Goal: Task Accomplishment & Management: Use online tool/utility

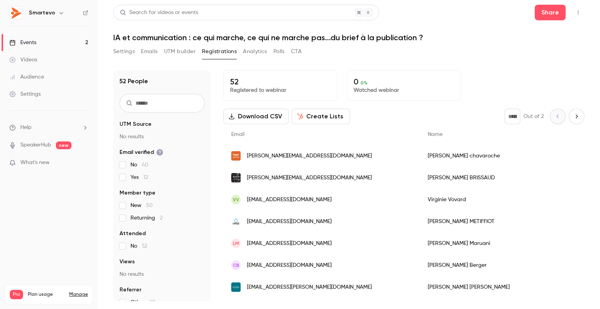
click at [134, 105] on input "text" at bounding box center [162, 103] width 85 height 19
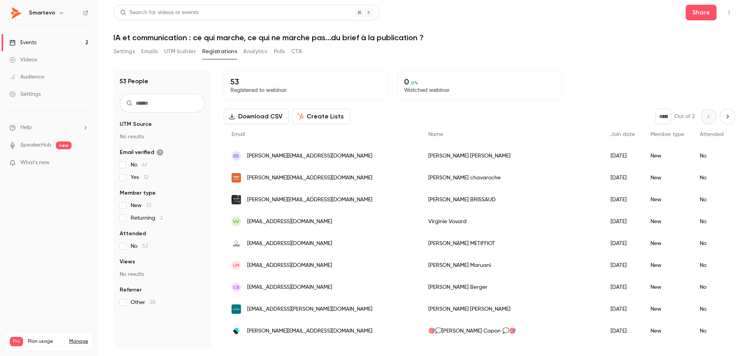
click at [185, 54] on button "UTM builder" at bounding box center [180, 51] width 32 height 13
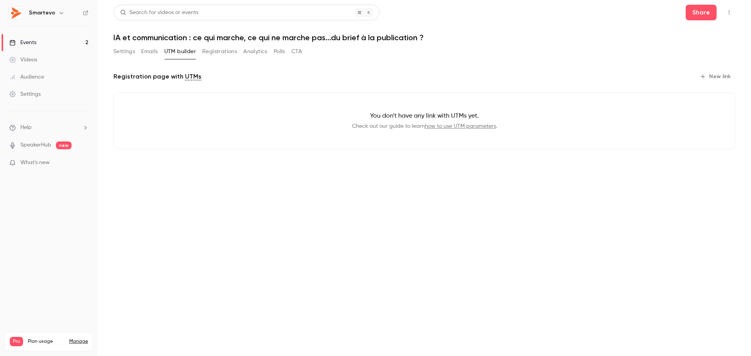
click at [233, 52] on button "Registrations" at bounding box center [219, 51] width 35 height 13
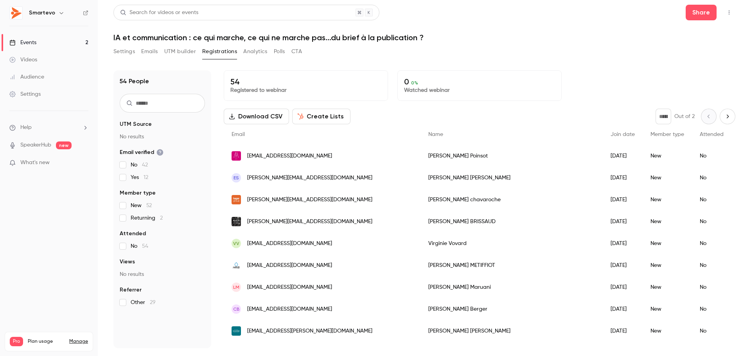
click at [193, 49] on button "UTM builder" at bounding box center [180, 51] width 32 height 13
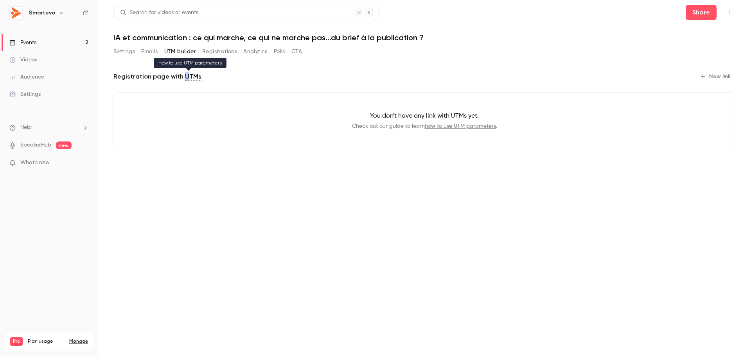
drag, startPoint x: 201, startPoint y: 78, endPoint x: 186, endPoint y: 77, distance: 15.3
click at [186, 77] on div "Registration page with UTMs New link" at bounding box center [424, 76] width 622 height 13
drag, startPoint x: 167, startPoint y: 52, endPoint x: 197, endPoint y: 53, distance: 30.1
click at [197, 53] on div "Settings Emails UTM builder Registrations Analytics Polls CTA" at bounding box center [207, 51] width 188 height 13
drag, startPoint x: 199, startPoint y: 53, endPoint x: 163, endPoint y: 53, distance: 36.0
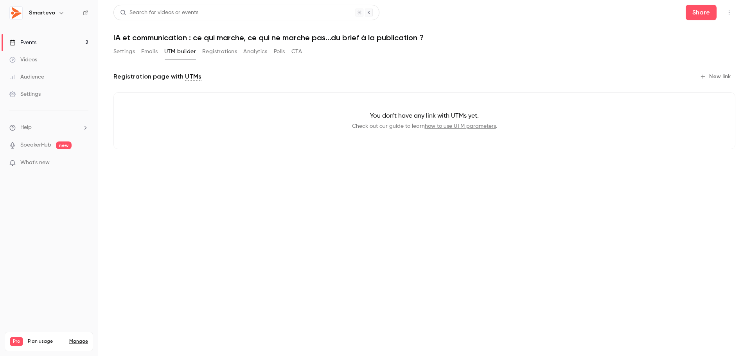
click at [163, 53] on div "Settings Emails UTM builder Registrations Analytics Polls CTA" at bounding box center [207, 51] width 188 height 13
drag, startPoint x: 29, startPoint y: 41, endPoint x: 67, endPoint y: 92, distance: 63.1
click at [29, 41] on div "Events" at bounding box center [22, 43] width 27 height 8
